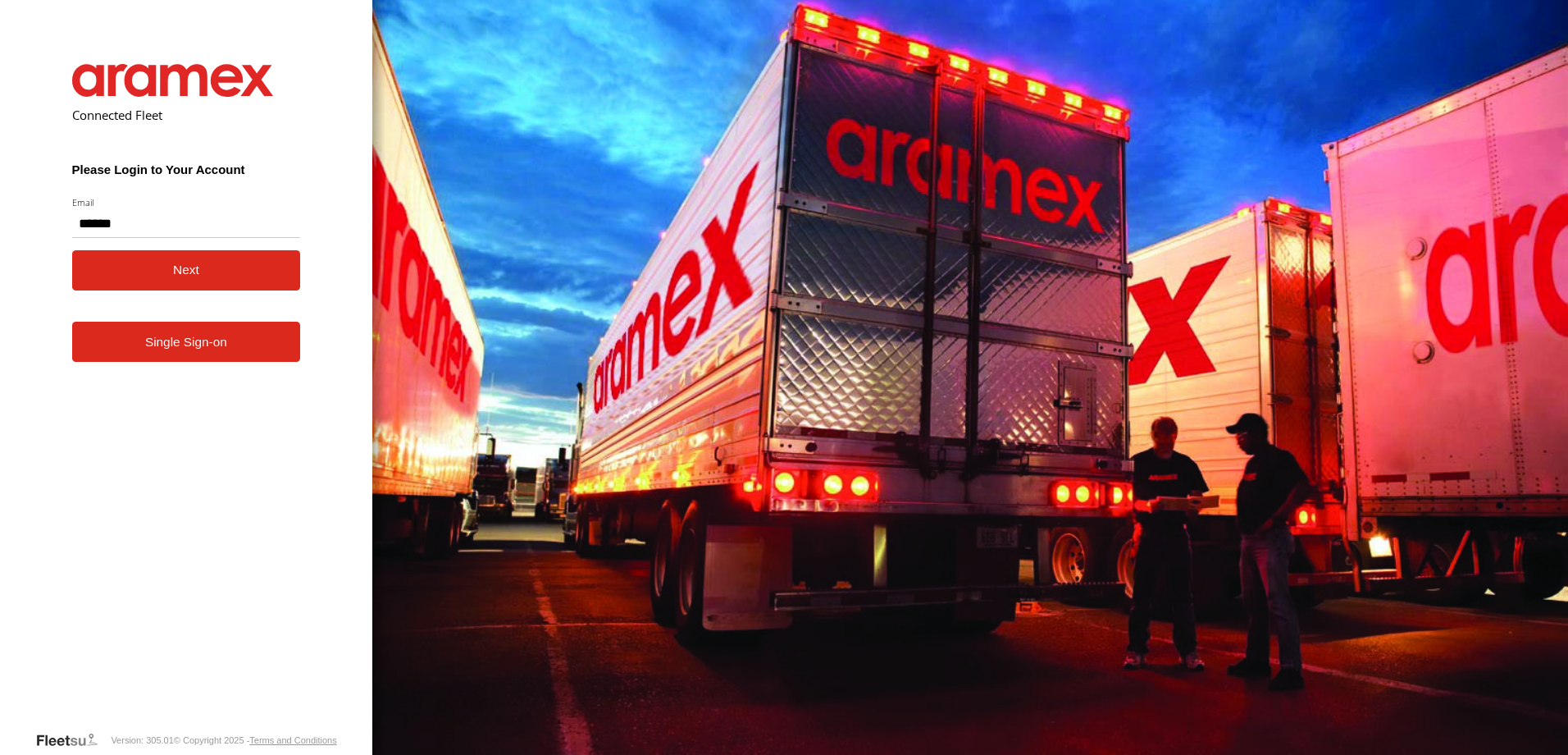
type input "**********"
click at [265, 248] on form "**********" at bounding box center [186, 384] width 278 height 690
click at [266, 262] on button "Next" at bounding box center [187, 271] width 229 height 40
